Goal: Navigation & Orientation: Find specific page/section

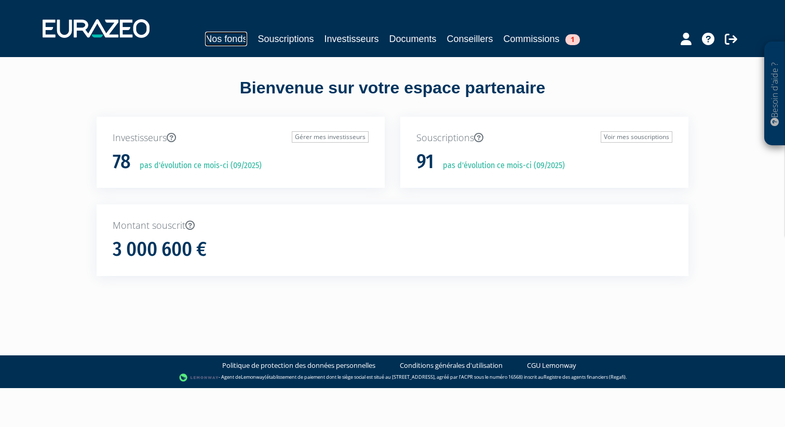
click at [230, 35] on link "Nos fonds" at bounding box center [226, 39] width 42 height 15
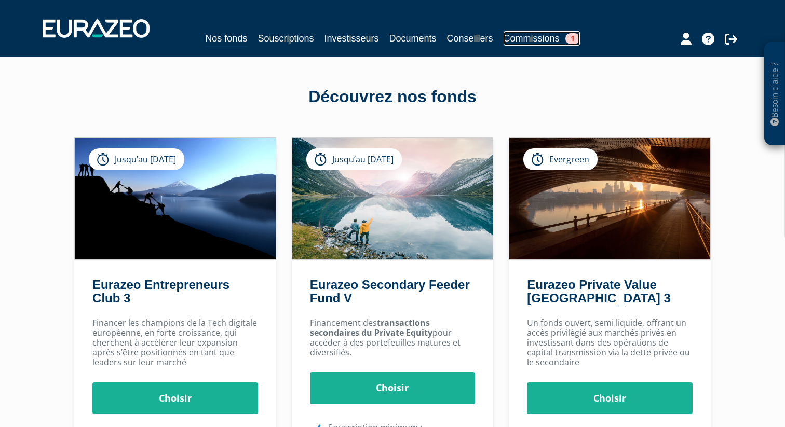
click at [523, 41] on link "Commissions 1" at bounding box center [542, 38] width 76 height 15
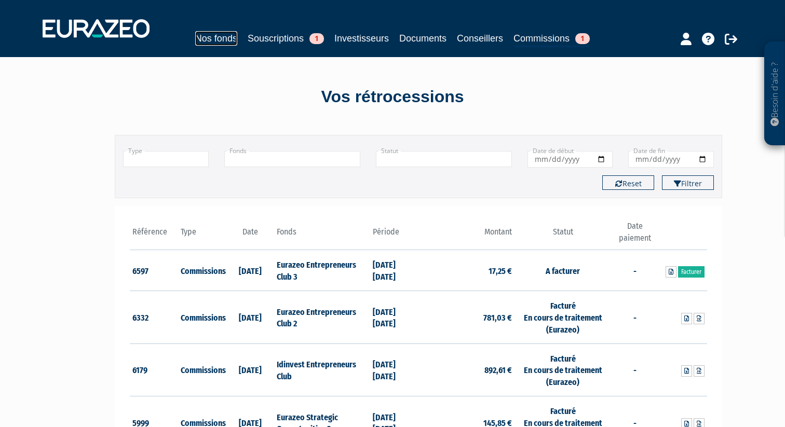
click at [220, 39] on link "Nos fonds" at bounding box center [216, 38] width 42 height 15
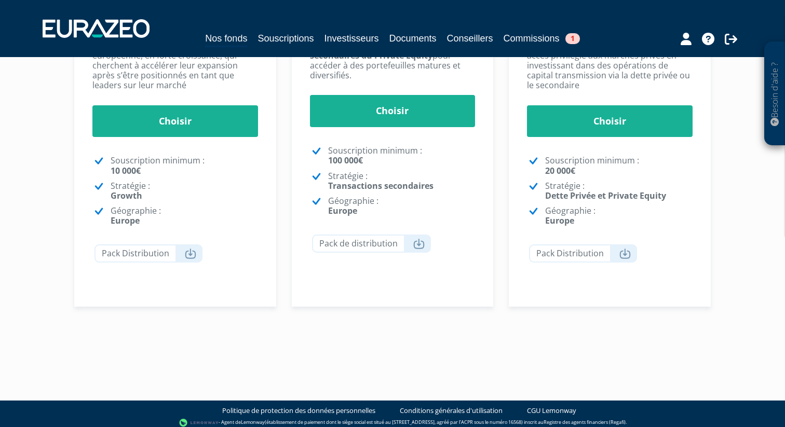
scroll to position [284, 0]
